Goal: Complete application form

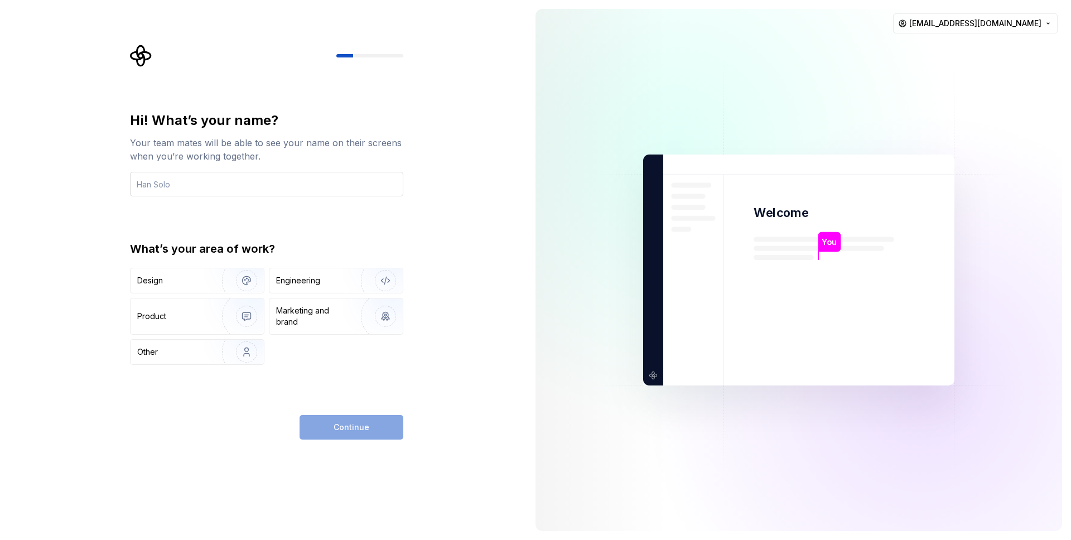
click at [219, 180] on input "text" at bounding box center [266, 184] width 273 height 25
type input "TrongAnh"
click at [326, 276] on div "Engineering" at bounding box center [320, 280] width 89 height 11
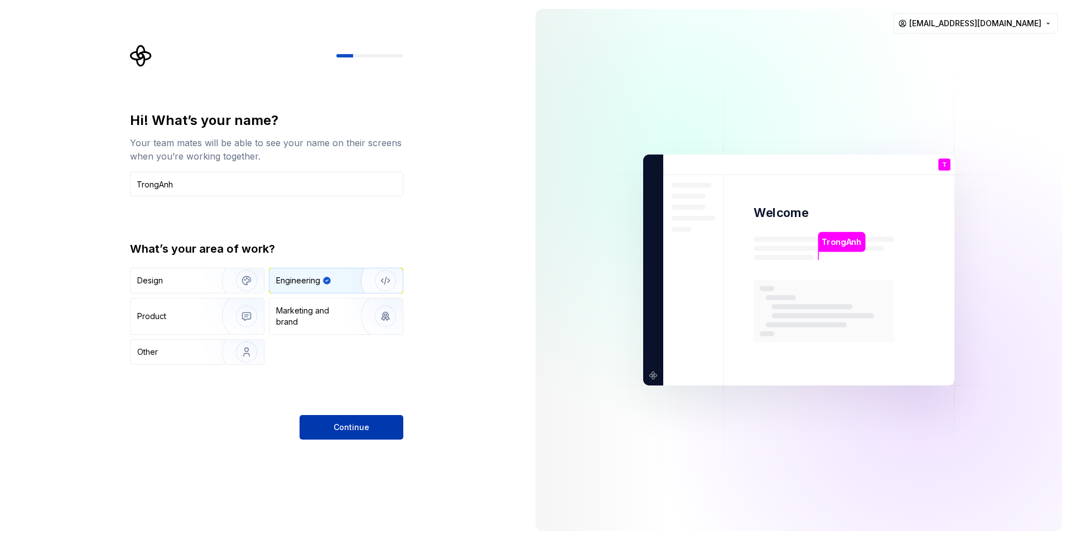
click at [359, 417] on button "Continue" at bounding box center [352, 427] width 104 height 25
click at [319, 437] on div "Continue" at bounding box center [352, 427] width 104 height 25
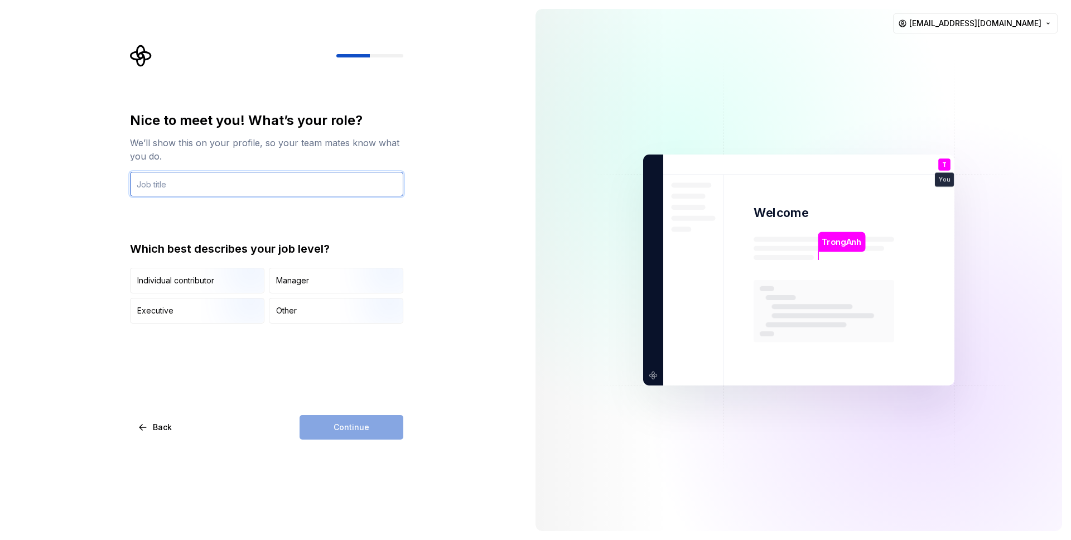
click at [254, 185] on input "text" at bounding box center [266, 184] width 273 height 25
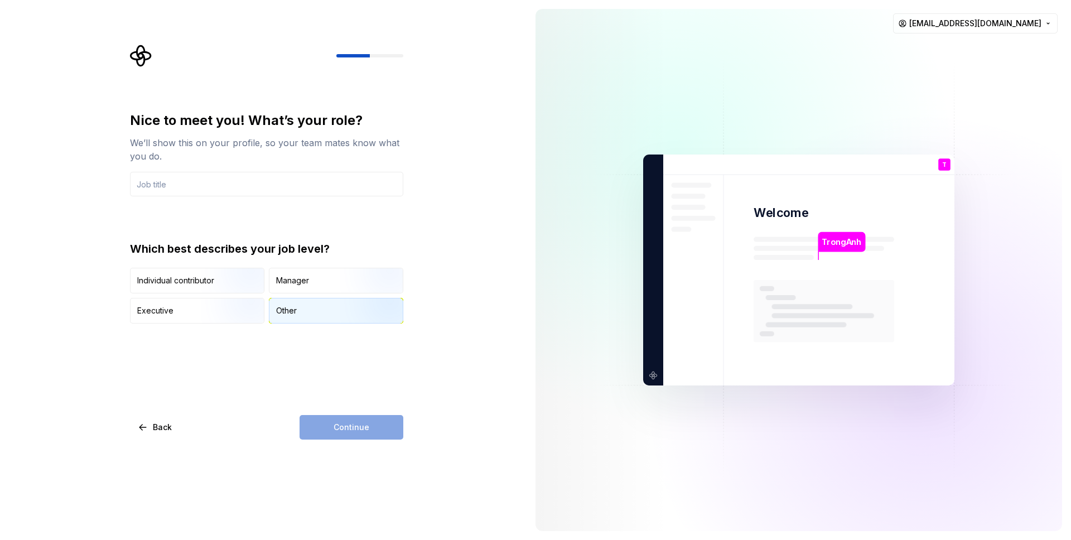
click at [306, 313] on div "Other" at bounding box center [335, 310] width 133 height 25
click at [363, 438] on div "Continue" at bounding box center [352, 427] width 104 height 25
click at [222, 192] on input "text" at bounding box center [266, 184] width 273 height 25
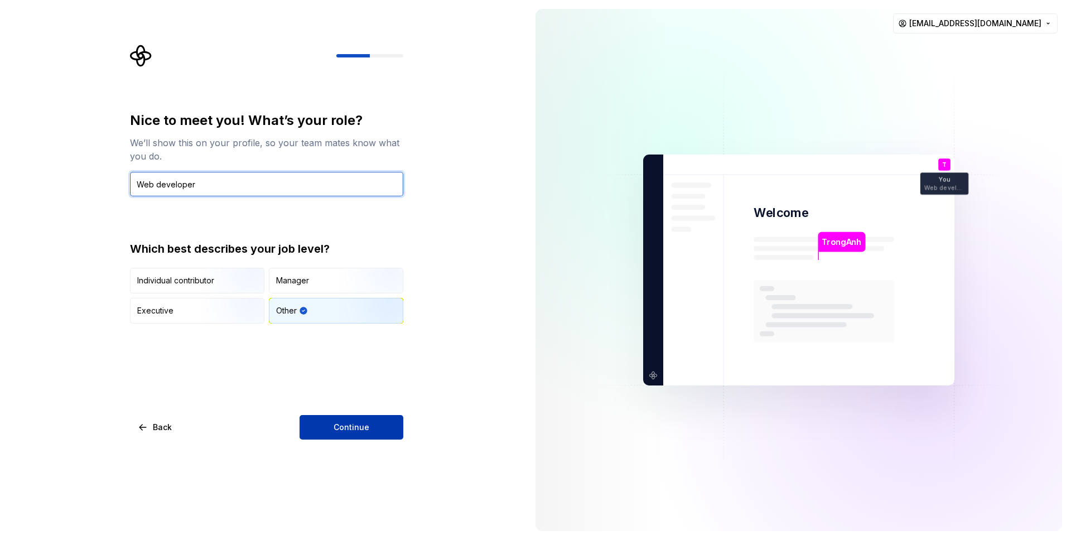
type input "Web developer"
click at [355, 422] on span "Continue" at bounding box center [352, 427] width 36 height 11
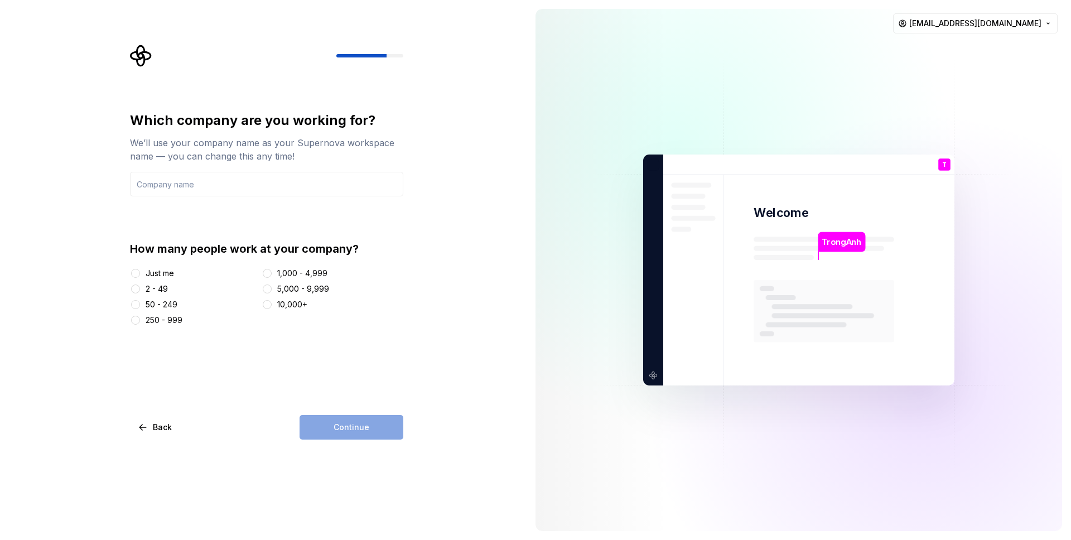
click at [165, 291] on div "2 - 49" at bounding box center [157, 288] width 22 height 11
click at [140, 291] on button "2 - 49" at bounding box center [135, 288] width 9 height 9
click at [400, 435] on div "Continue" at bounding box center [352, 427] width 104 height 25
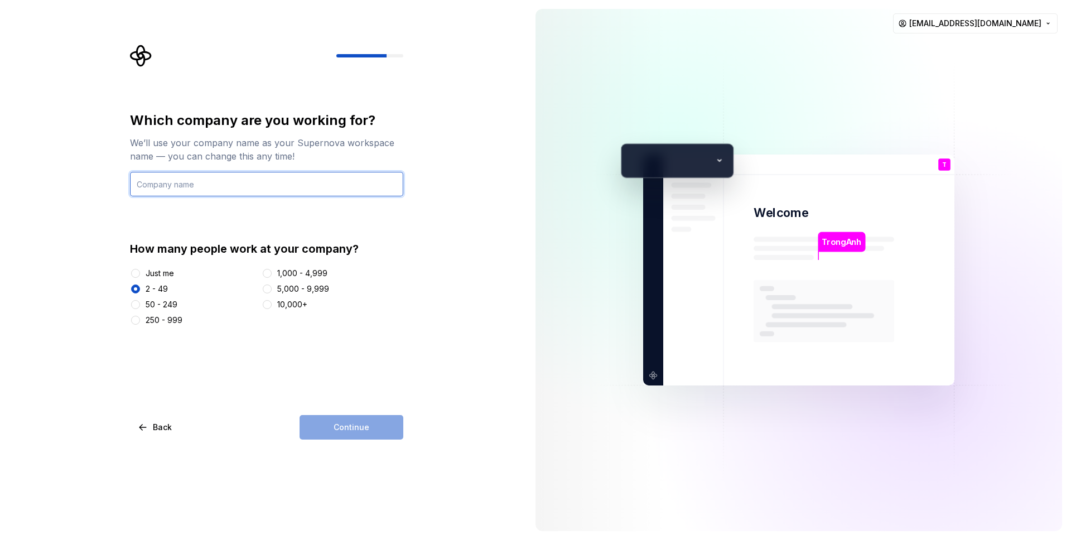
click at [221, 196] on input "text" at bounding box center [266, 184] width 273 height 25
type input "Vietgoing"
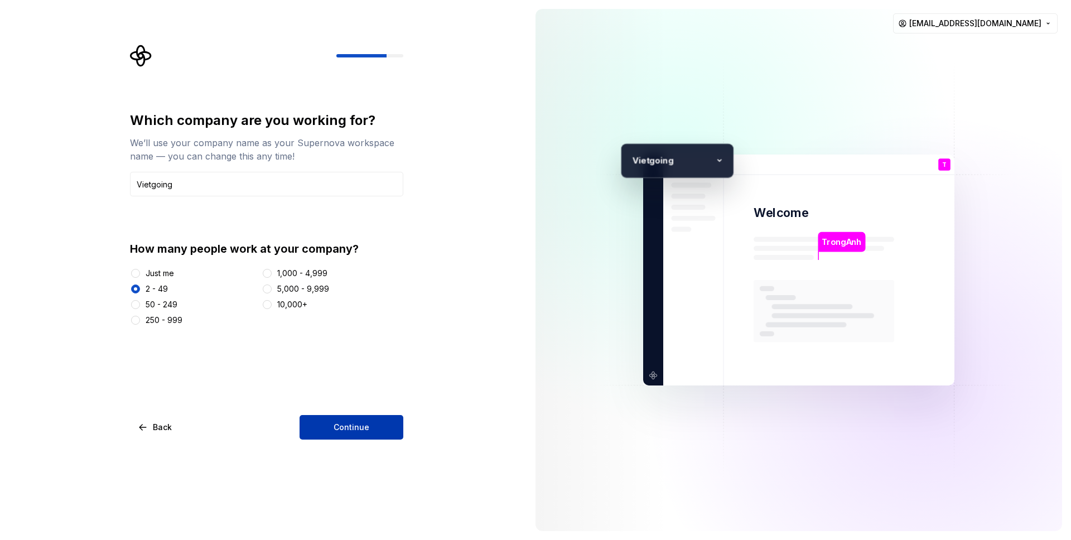
click at [327, 428] on button "Continue" at bounding box center [352, 427] width 104 height 25
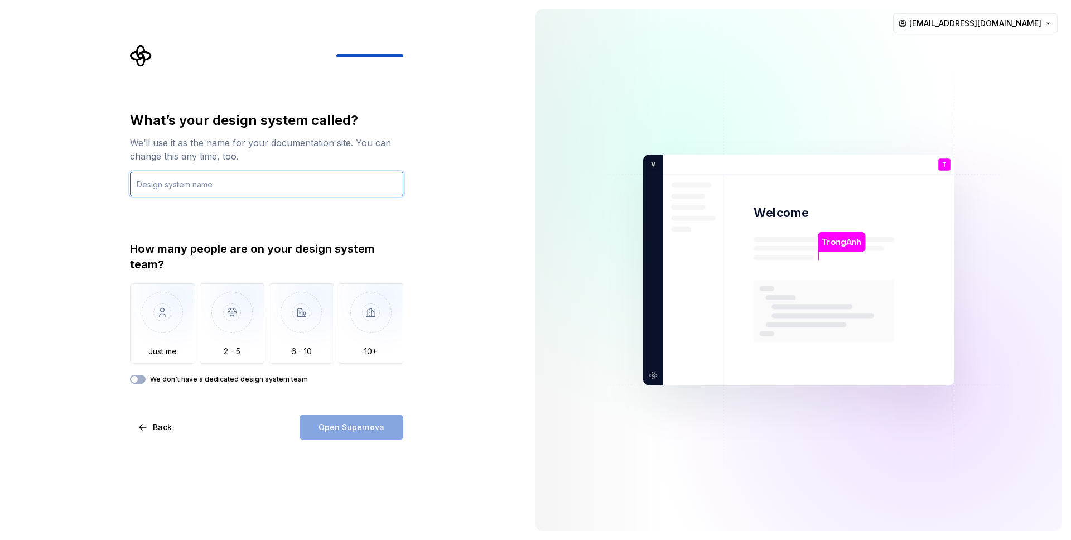
click at [266, 174] on input "text" at bounding box center [266, 184] width 273 height 25
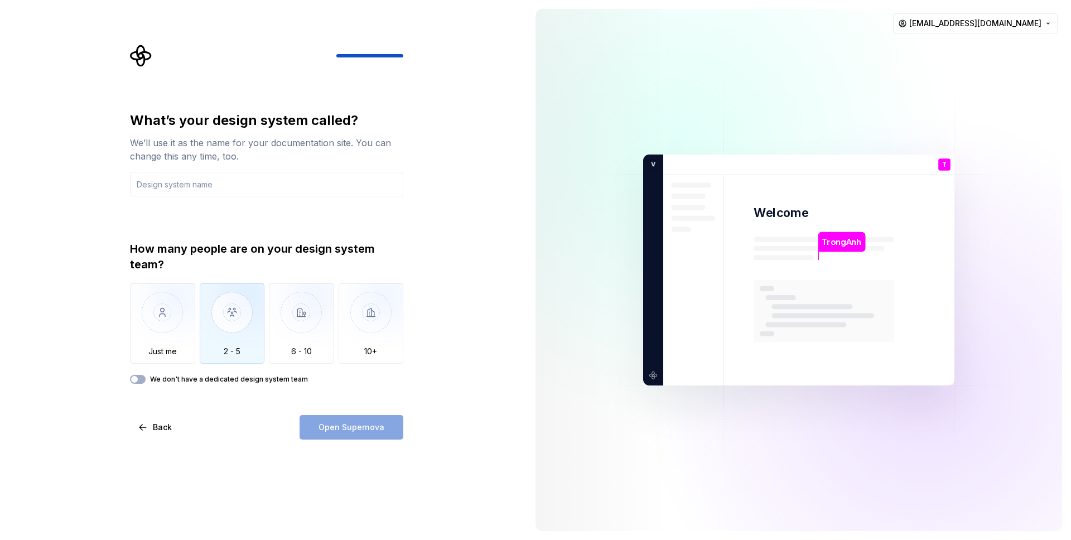
click at [225, 312] on img "button" at bounding box center [232, 320] width 65 height 75
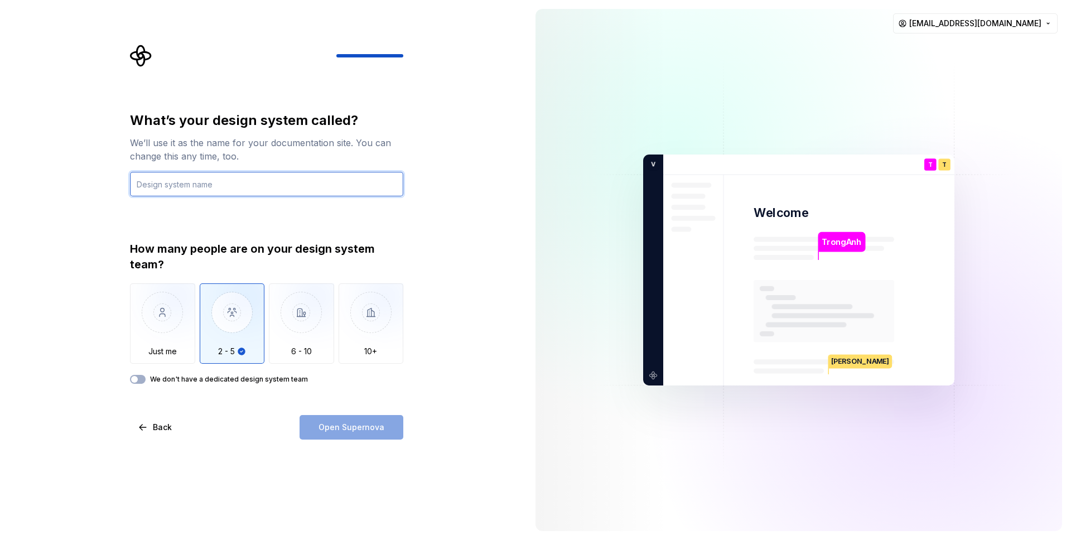
click at [297, 180] on input "text" at bounding box center [266, 184] width 273 height 25
click at [130, 378] on icon "button" at bounding box center [134, 379] width 9 height 7
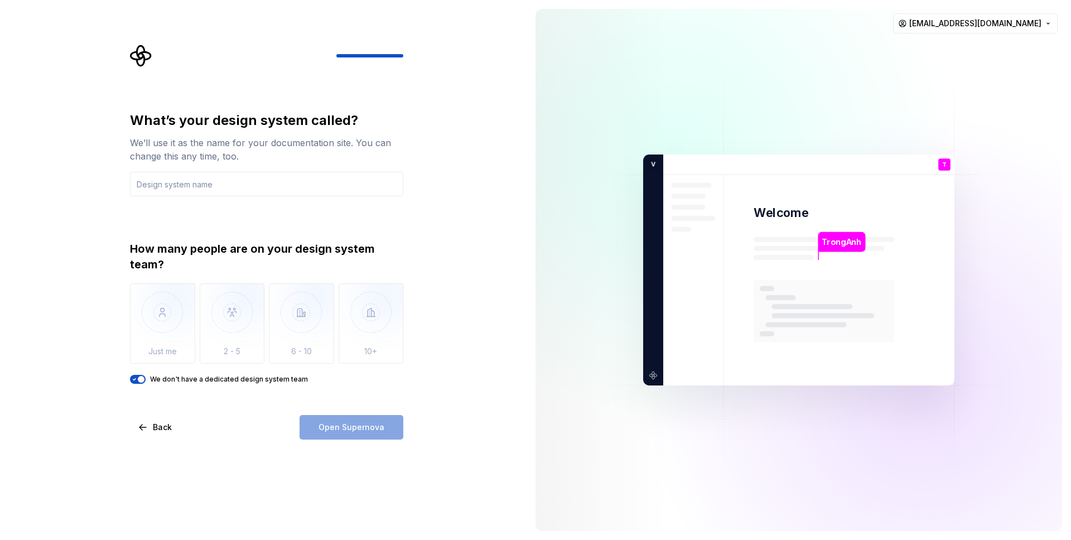
click at [136, 375] on button "We don't have a dedicated design system team" at bounding box center [138, 379] width 16 height 9
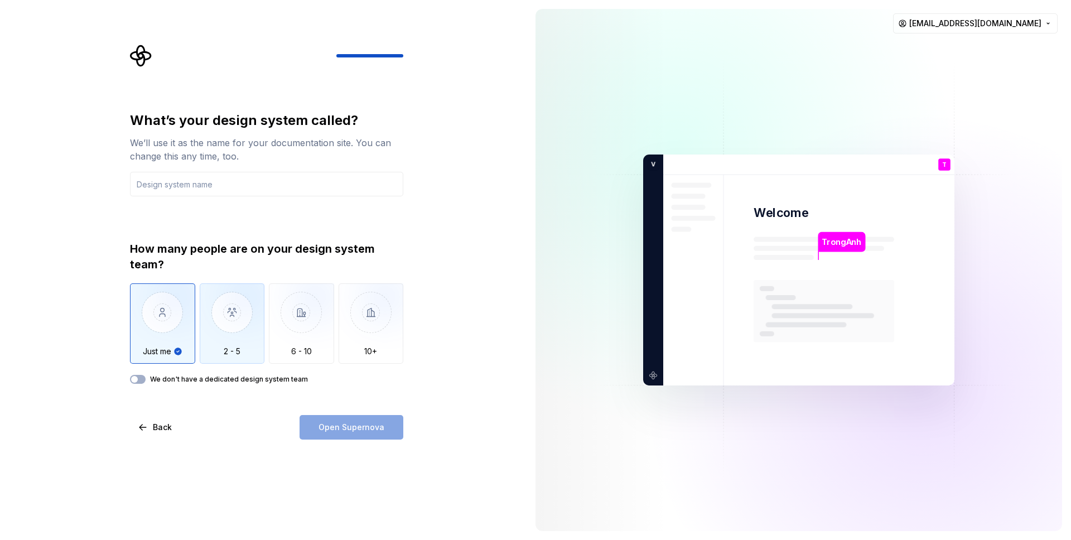
click at [204, 330] on img "button" at bounding box center [232, 320] width 65 height 75
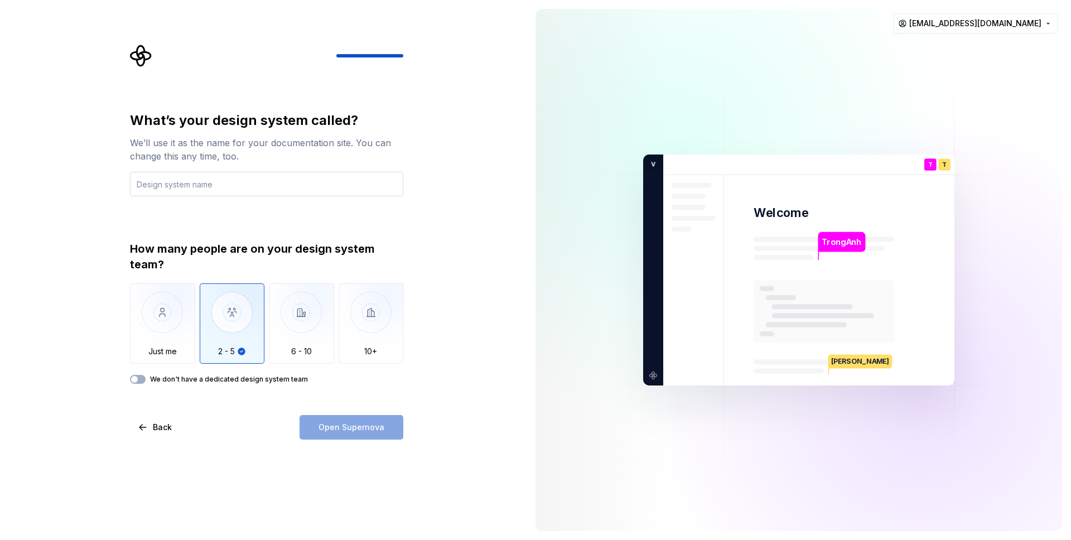
click at [210, 173] on input "text" at bounding box center [266, 184] width 273 height 25
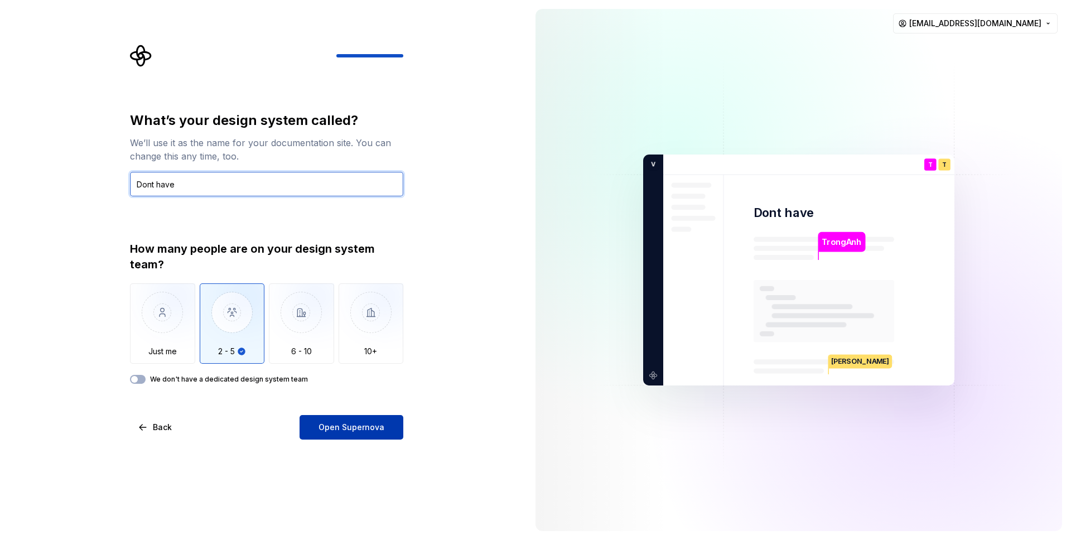
type input "Dont have"
click at [349, 421] on button "Open Supernova" at bounding box center [352, 427] width 104 height 25
